Goal: Task Accomplishment & Management: Use online tool/utility

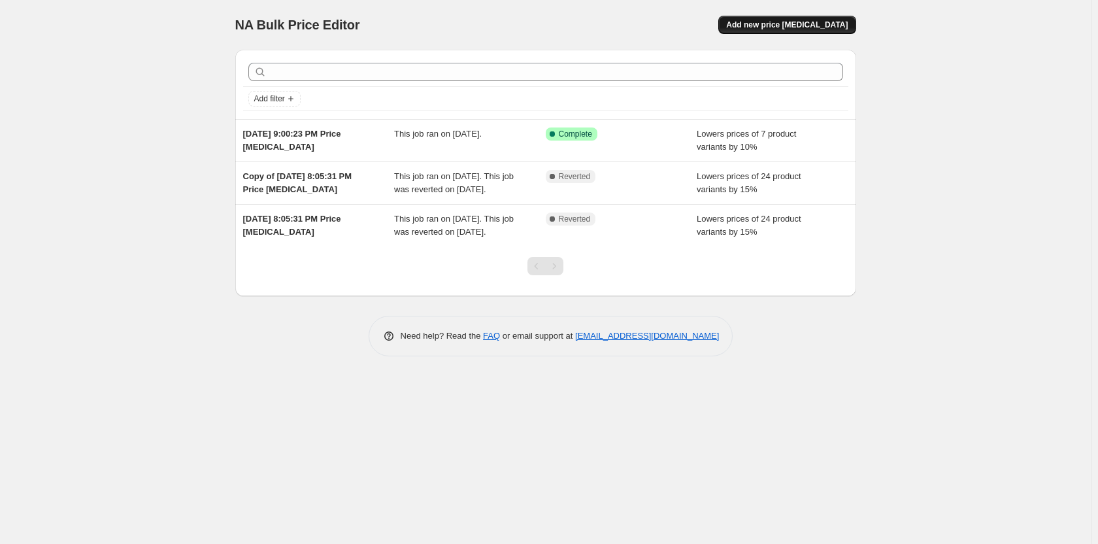
click at [828, 27] on span "Add new price [MEDICAL_DATA]" at bounding box center [787, 25] width 122 height 10
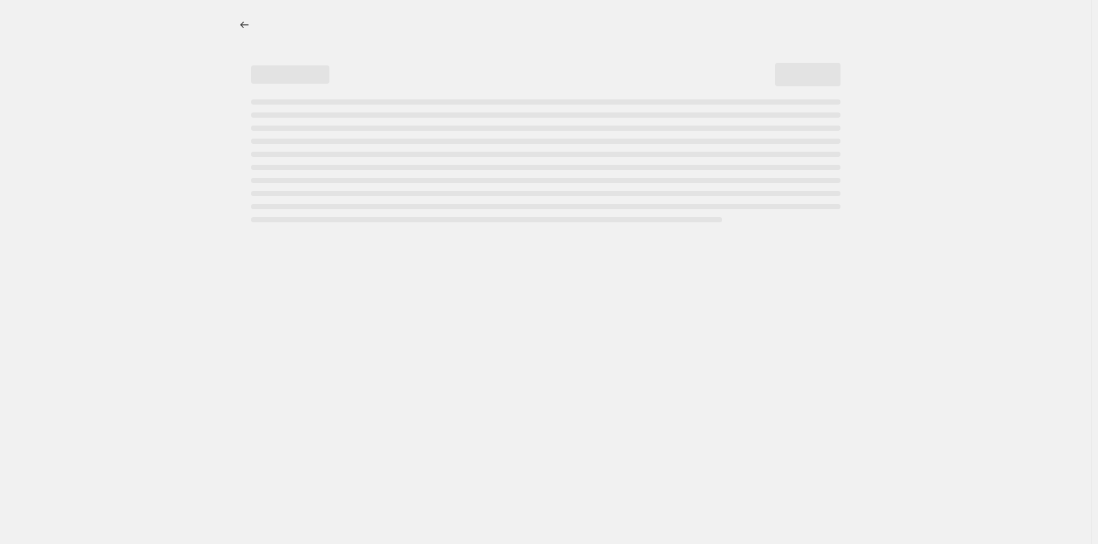
select select "percentage"
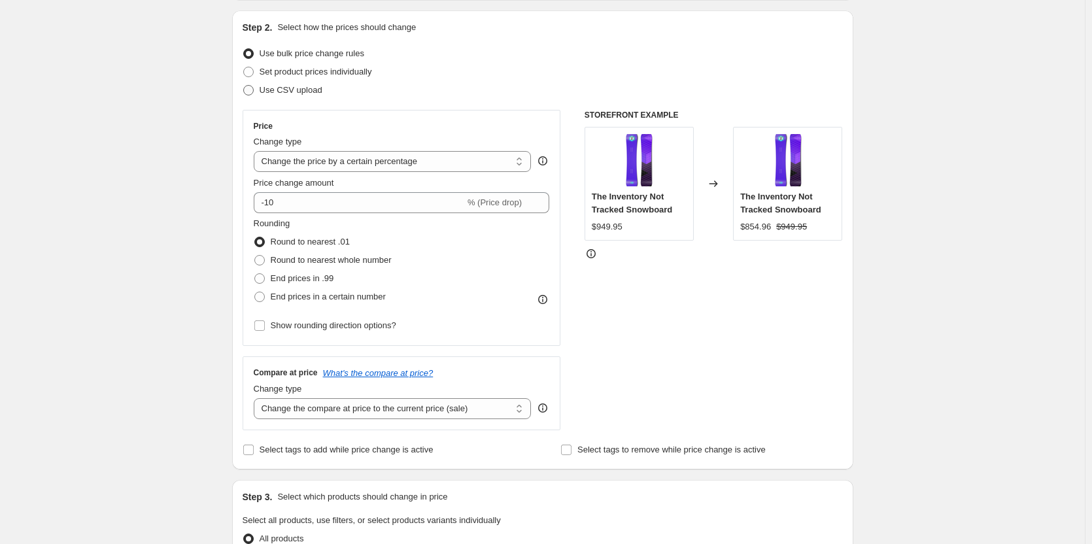
click at [291, 91] on span "Use CSV upload" at bounding box center [291, 90] width 63 height 10
click at [244, 86] on input "Use CSV upload" at bounding box center [243, 85] width 1 height 1
radio input "true"
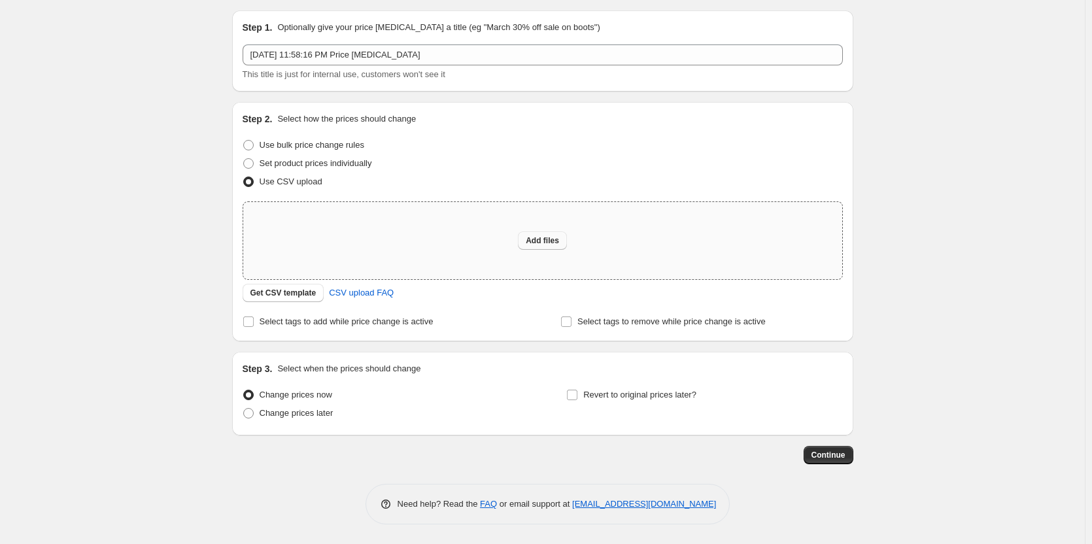
click at [548, 247] on button "Add files" at bounding box center [542, 240] width 49 height 18
click at [594, 398] on span "Revert to original prices later?" at bounding box center [639, 395] width 113 height 10
click at [577, 398] on input "Revert to original prices later?" at bounding box center [572, 395] width 10 height 10
checkbox input "true"
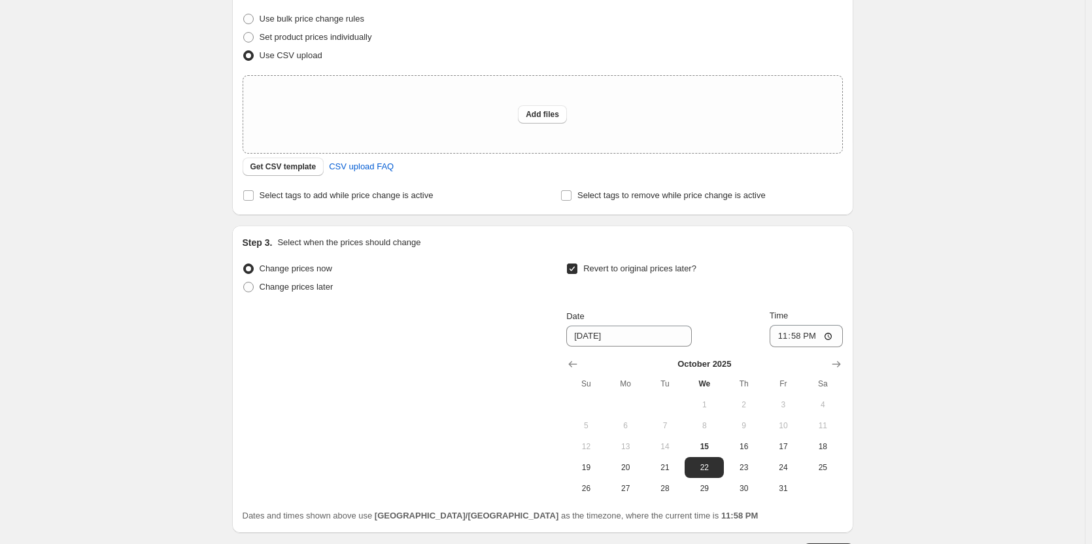
scroll to position [235, 0]
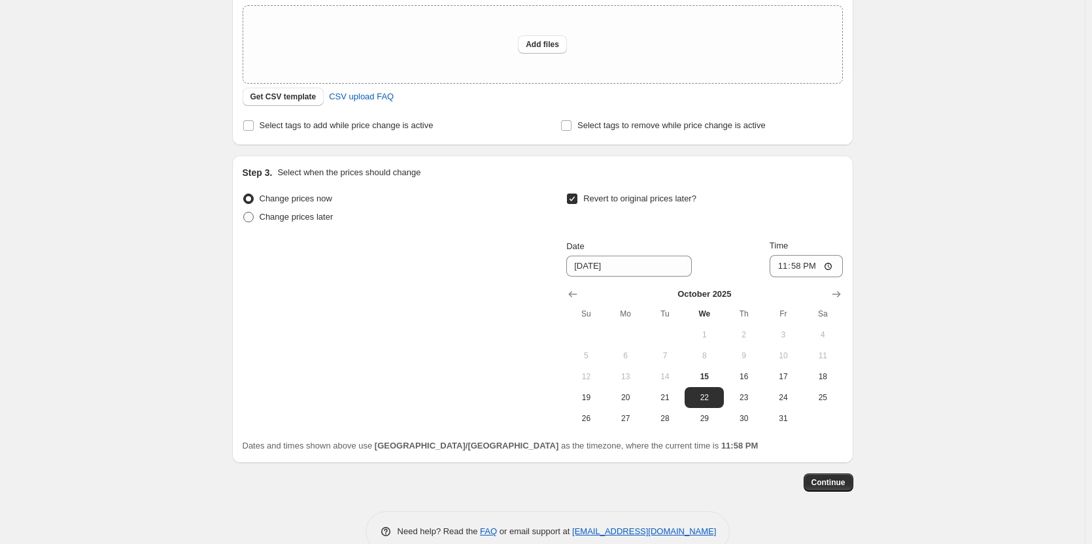
click at [301, 215] on span "Change prices later" at bounding box center [297, 217] width 74 height 10
click at [244, 212] on input "Change prices later" at bounding box center [243, 212] width 1 height 1
radio input "true"
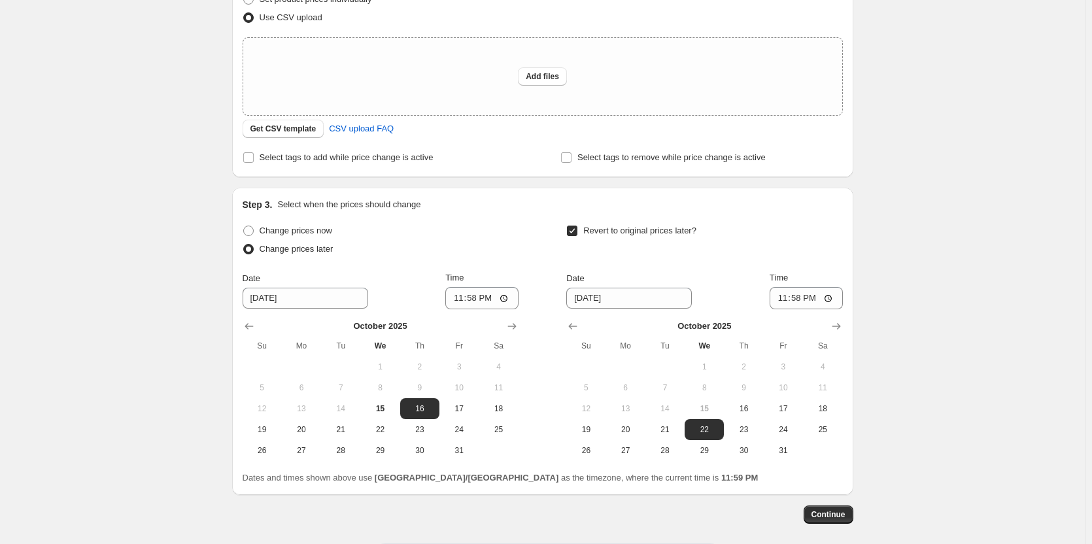
scroll to position [196, 0]
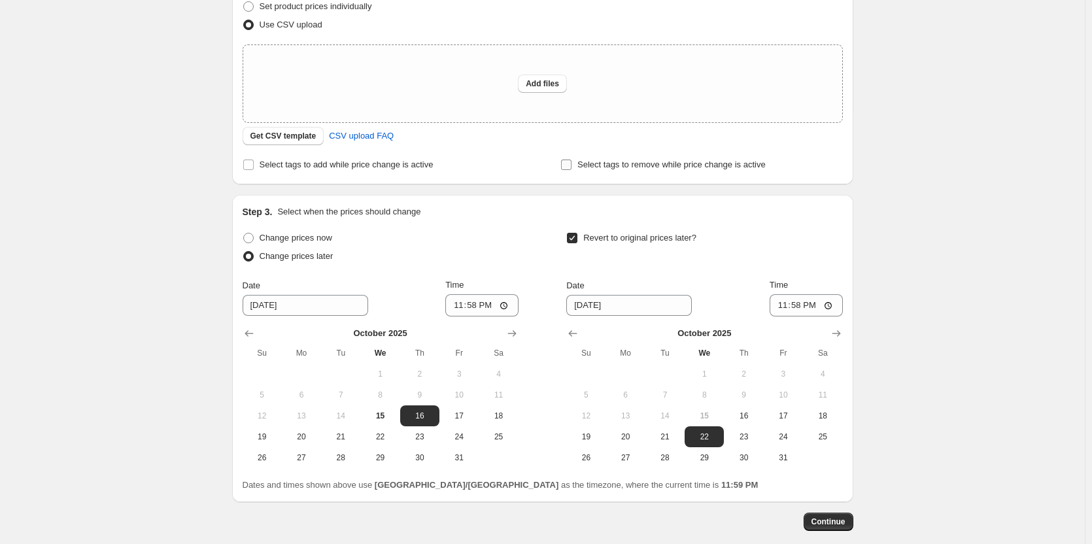
click at [612, 162] on span "Select tags to remove while price change is active" at bounding box center [671, 165] width 188 height 10
click at [571, 162] on input "Select tags to remove while price change is active" at bounding box center [566, 165] width 10 height 10
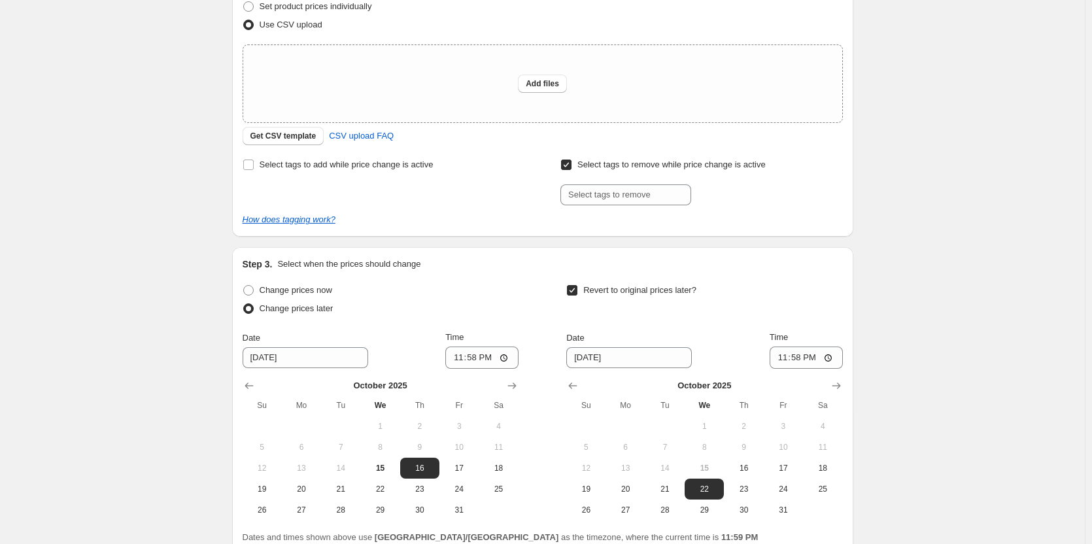
click at [653, 167] on span "Select tags to remove while price change is active" at bounding box center [671, 165] width 188 height 10
click at [571, 167] on input "Select tags to remove while price change is active" at bounding box center [566, 165] width 10 height 10
checkbox input "false"
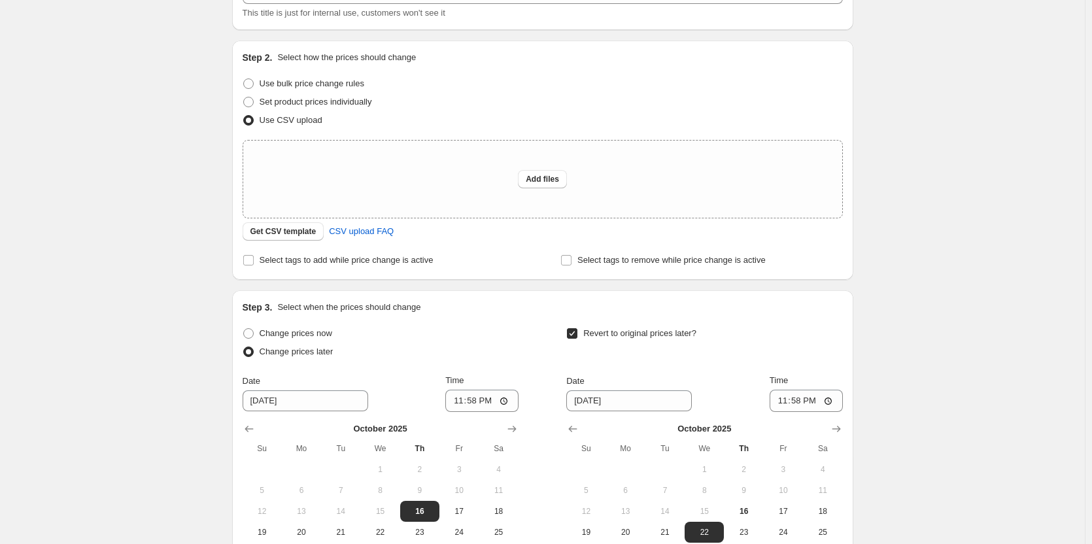
scroll to position [0, 0]
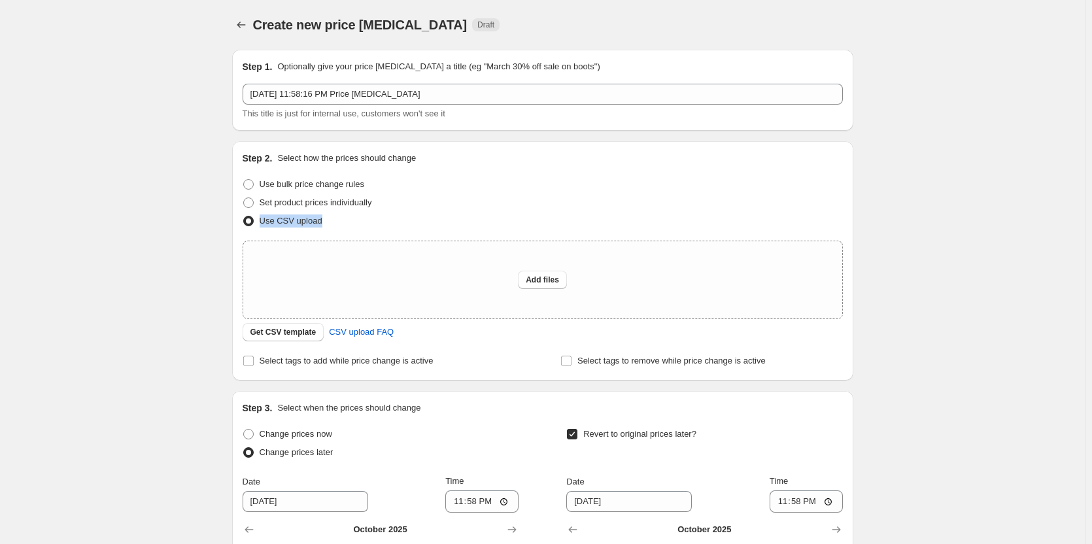
drag, startPoint x: 341, startPoint y: 222, endPoint x: 261, endPoint y: 222, distance: 79.8
click at [261, 222] on div "Use CSV upload" at bounding box center [543, 221] width 600 height 18
click at [346, 213] on div "Use CSV upload" at bounding box center [543, 221] width 600 height 18
drag, startPoint x: 338, startPoint y: 217, endPoint x: 252, endPoint y: 212, distance: 86.5
click at [252, 212] on div "Use CSV upload" at bounding box center [543, 221] width 600 height 18
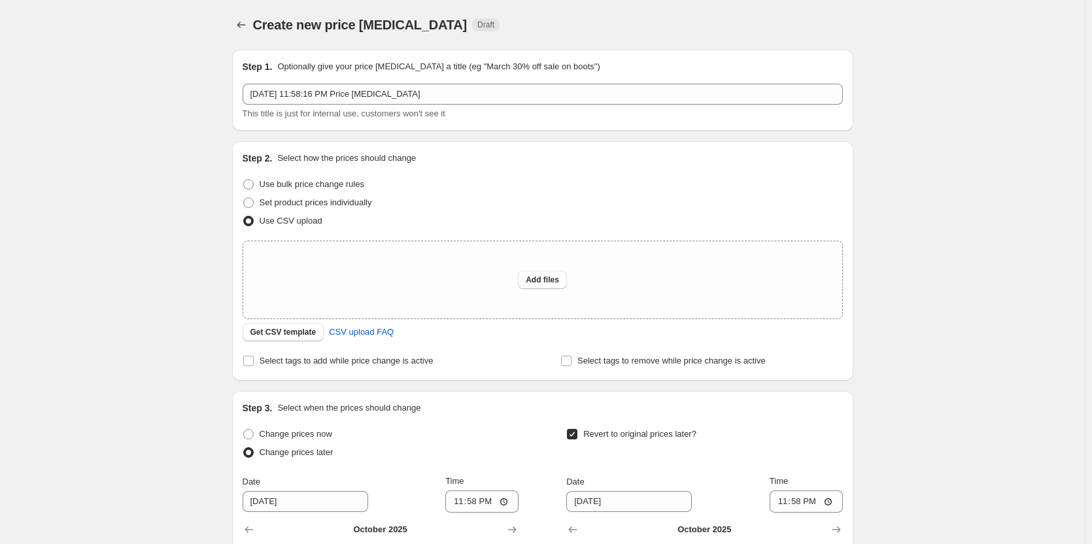
click at [348, 222] on div "Use CSV upload" at bounding box center [543, 221] width 600 height 18
drag, startPoint x: 339, startPoint y: 222, endPoint x: 258, endPoint y: 227, distance: 81.2
click at [258, 227] on div "Use CSV upload" at bounding box center [543, 221] width 600 height 18
